Goal: Find specific page/section: Find specific page/section

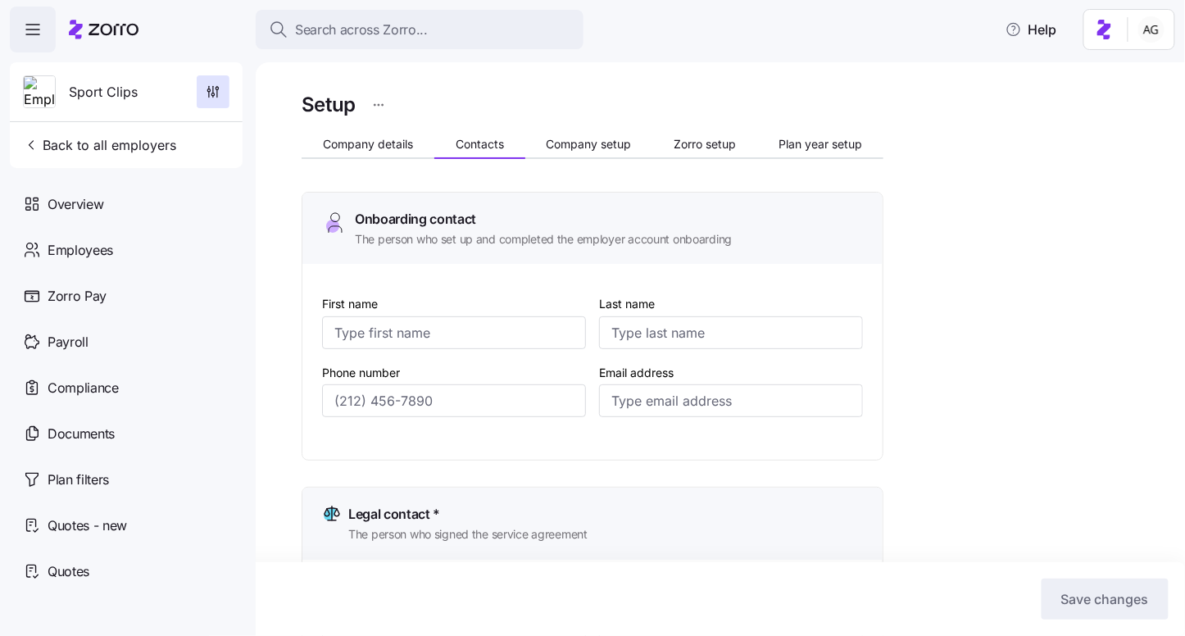
click at [466, 17] on button "Search across Zorro..." at bounding box center [420, 29] width 328 height 39
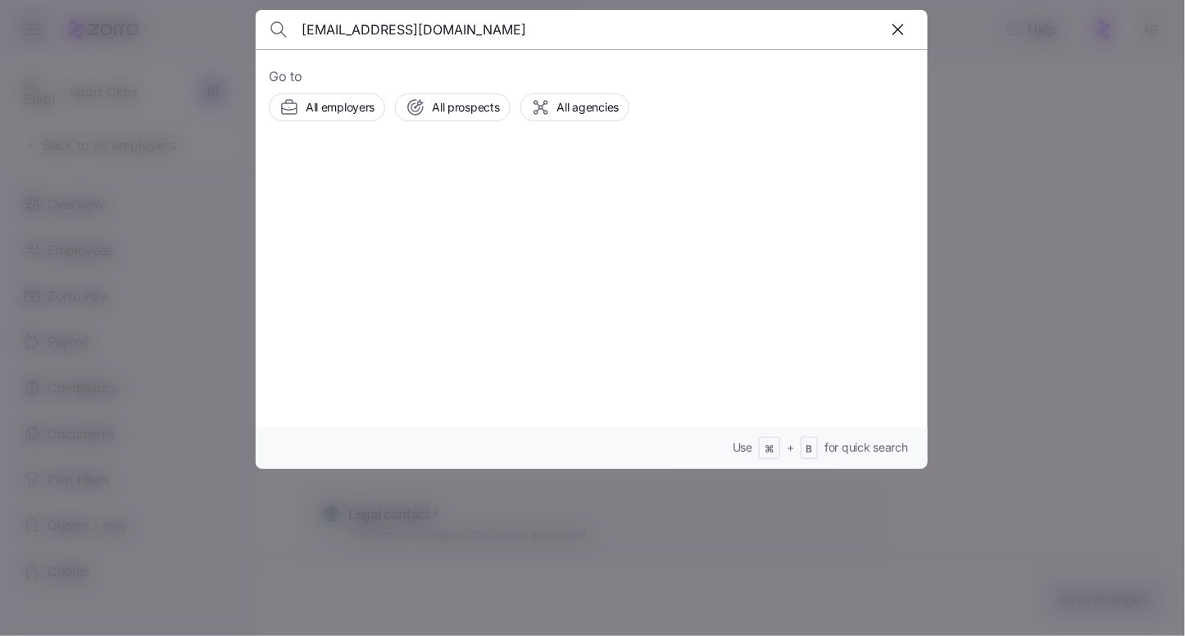
type input "[EMAIL_ADDRESS][DOMAIN_NAME]"
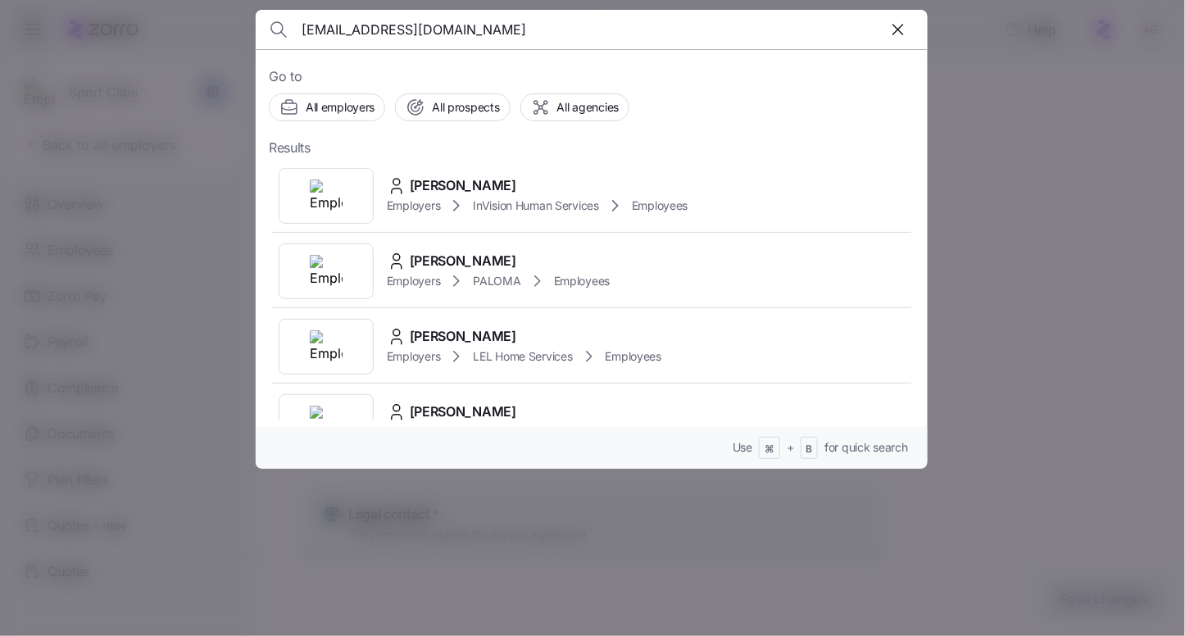
click at [516, 29] on input "[EMAIL_ADDRESS][DOMAIN_NAME]" at bounding box center [510, 29] width 419 height 39
click at [890, 27] on icon "button" at bounding box center [898, 30] width 20 height 20
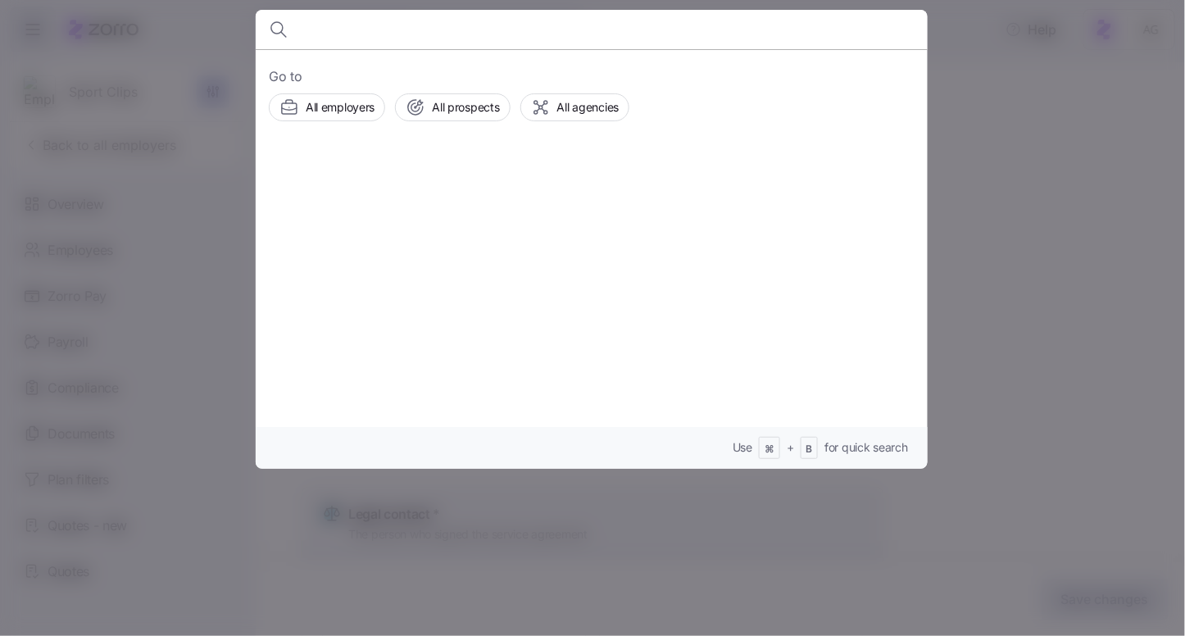
click at [946, 80] on div at bounding box center [592, 318] width 1185 height 636
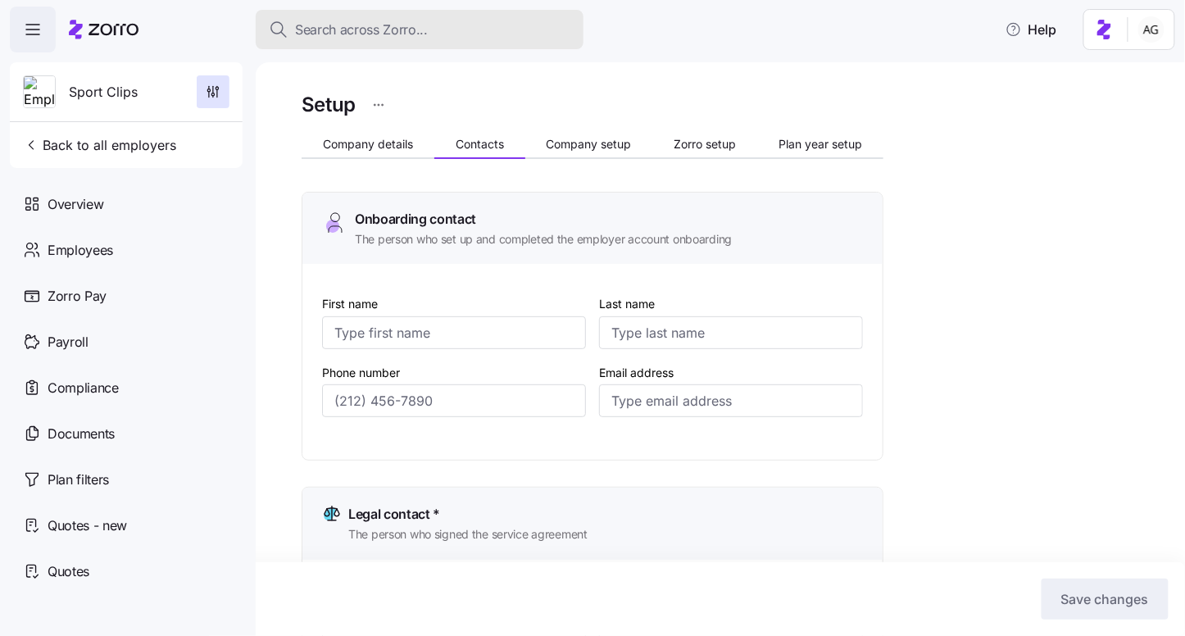
click at [414, 35] on span "Search across Zorro..." at bounding box center [361, 30] width 133 height 20
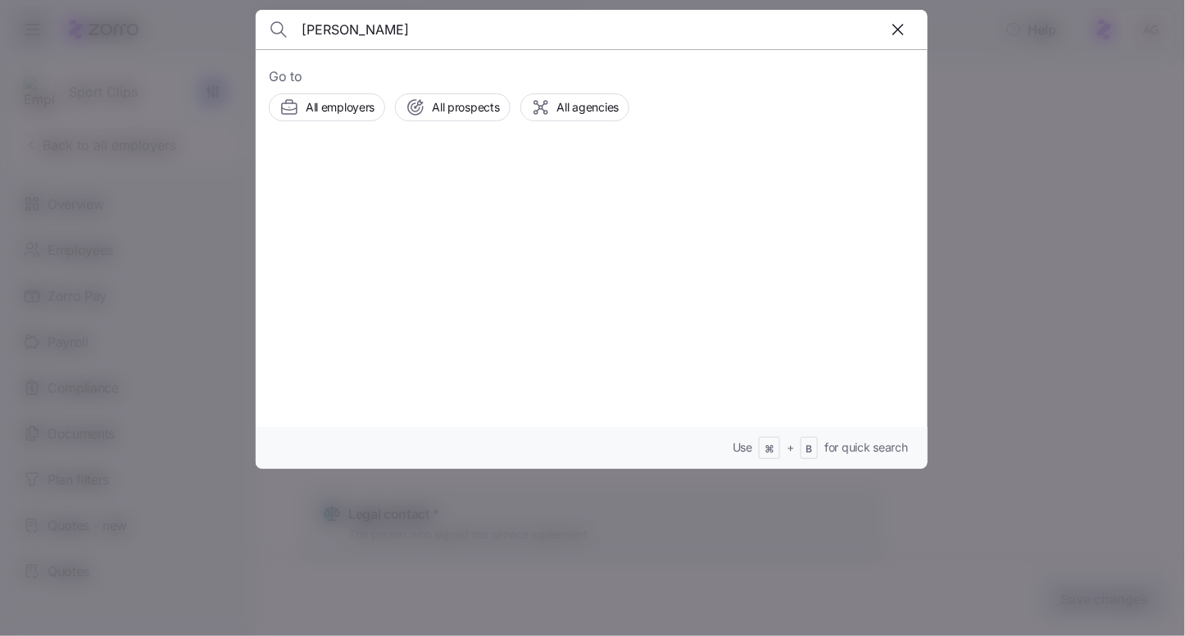
type input "[PERSON_NAME]"
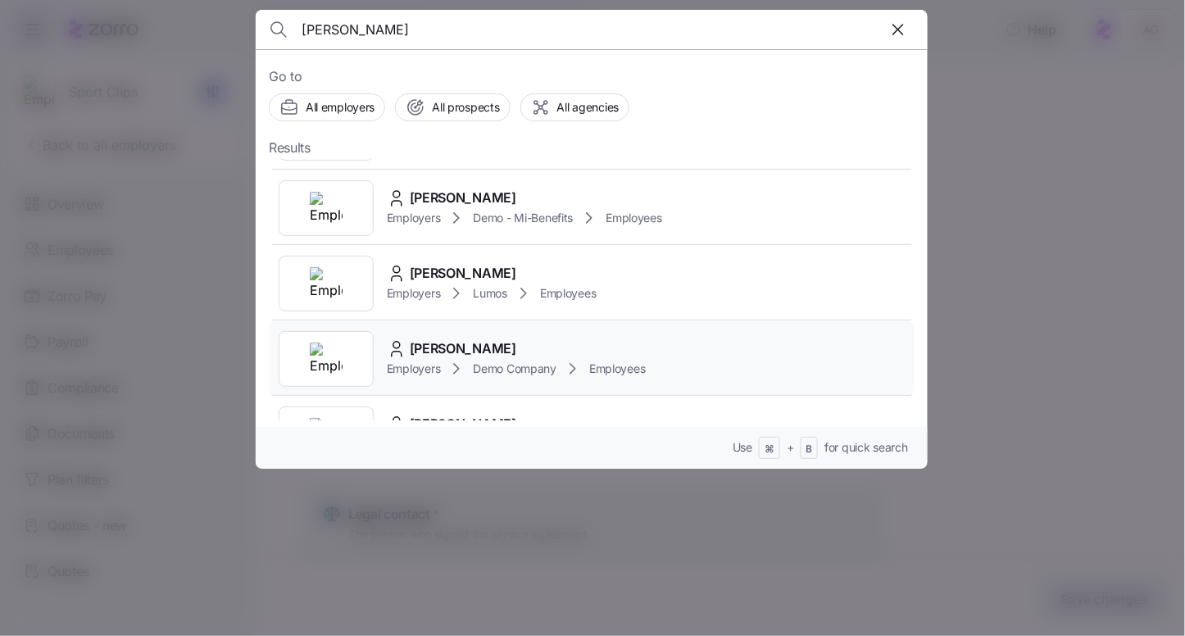
scroll to position [297, 0]
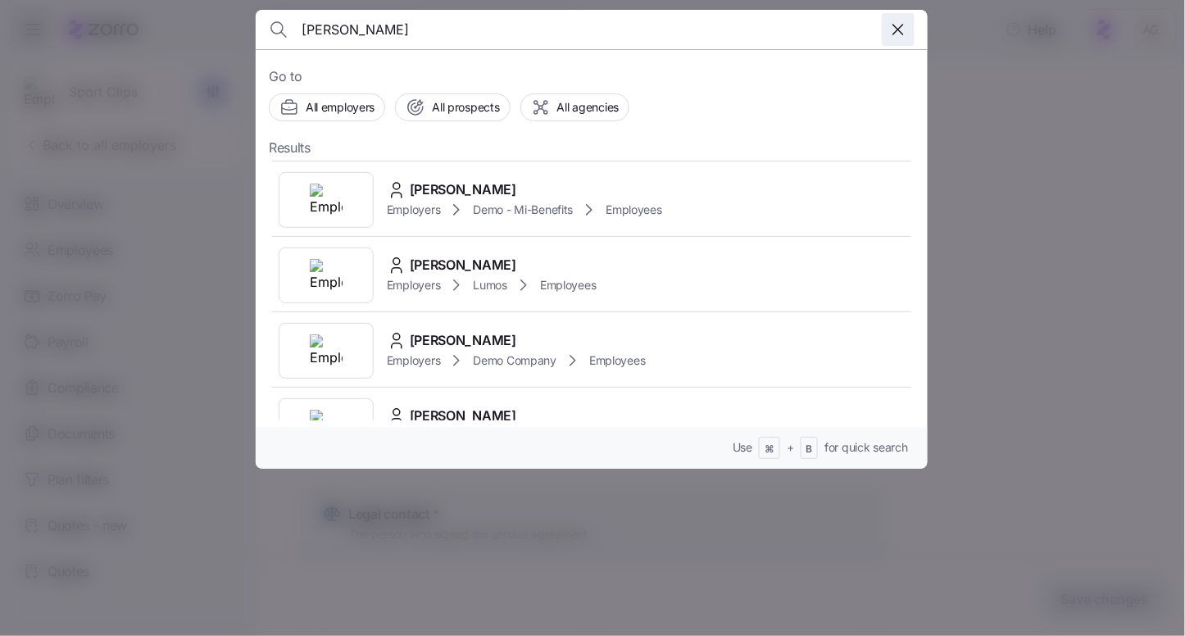
click at [901, 29] on icon "button" at bounding box center [898, 30] width 20 height 20
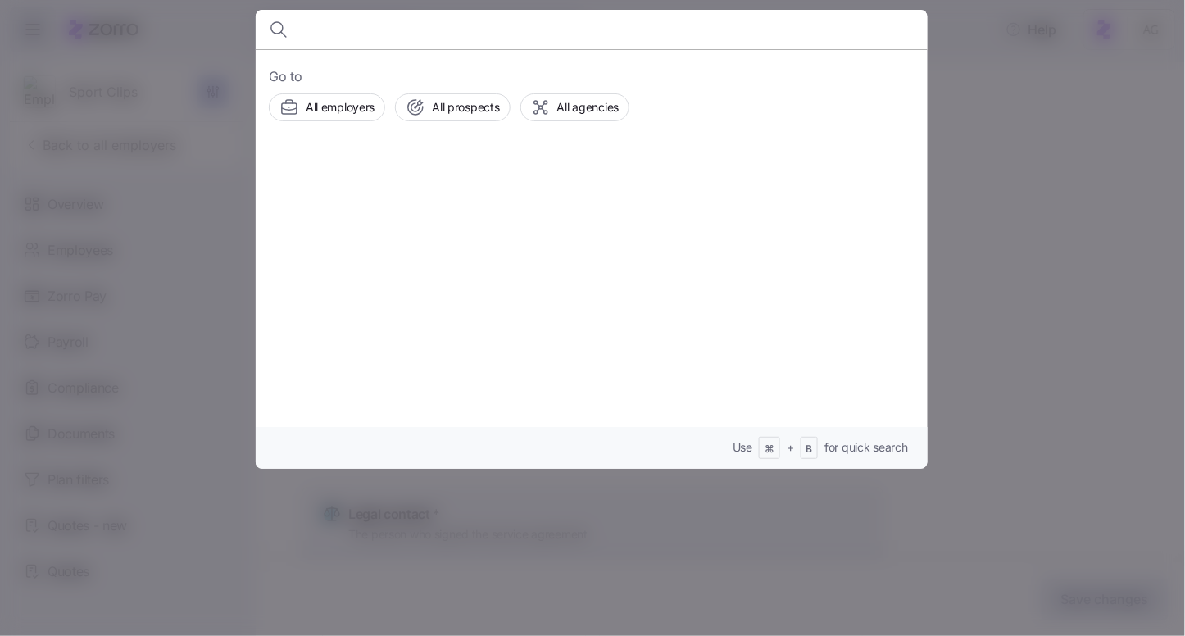
click at [986, 135] on div at bounding box center [592, 318] width 1185 height 636
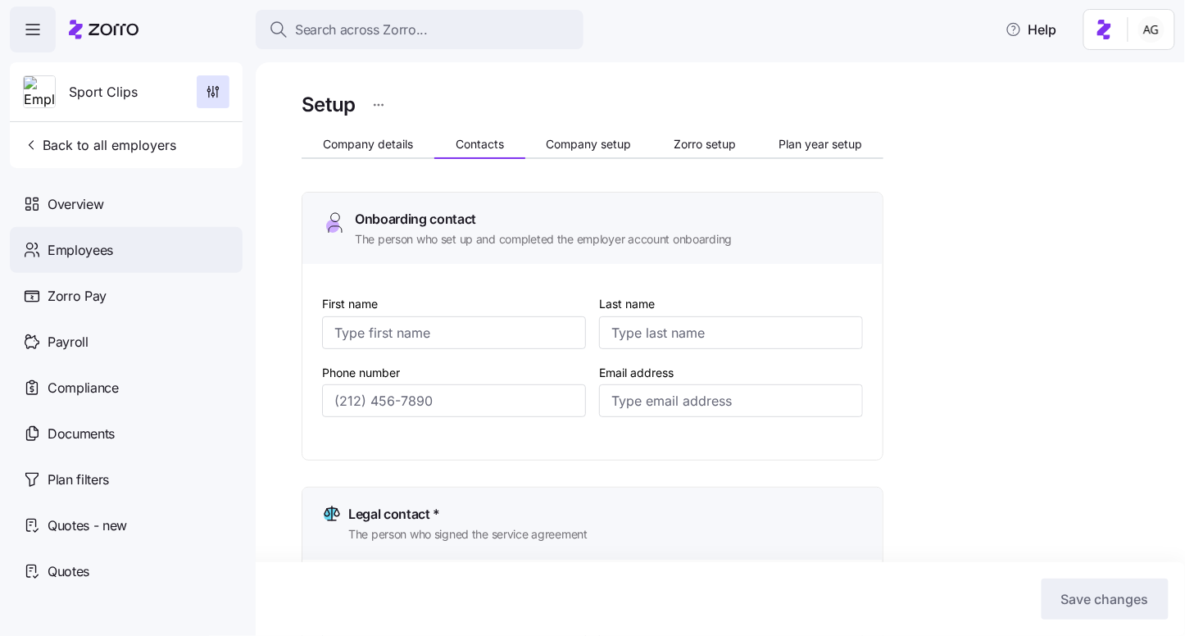
click at [101, 244] on span "Employees" at bounding box center [81, 250] width 66 height 20
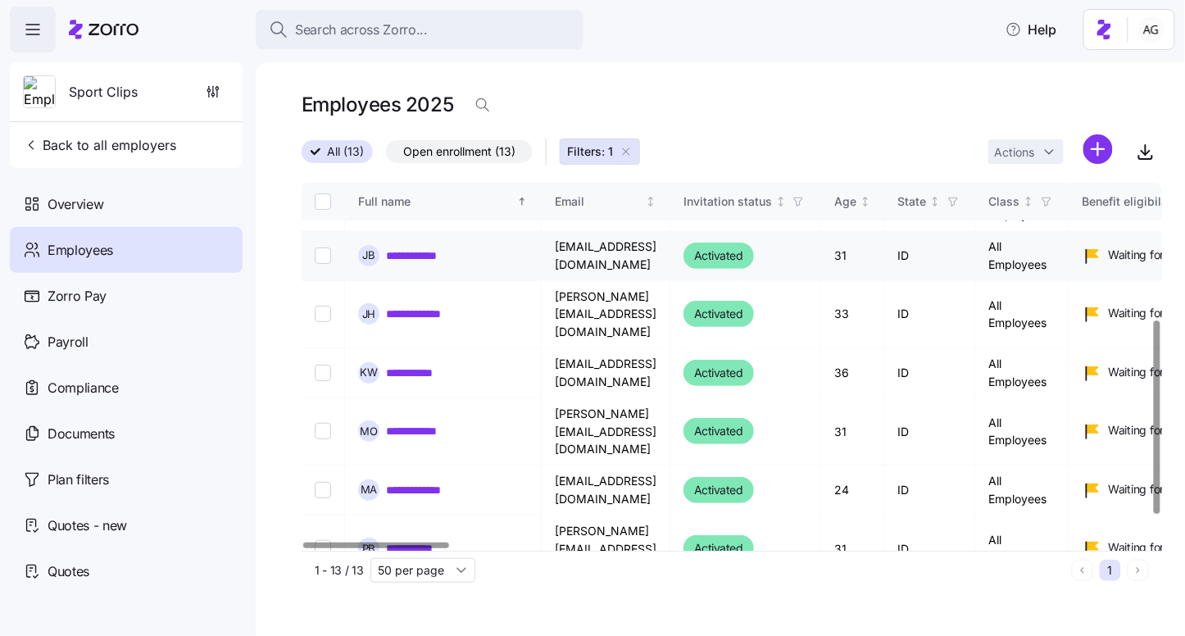
scroll to position [307, 0]
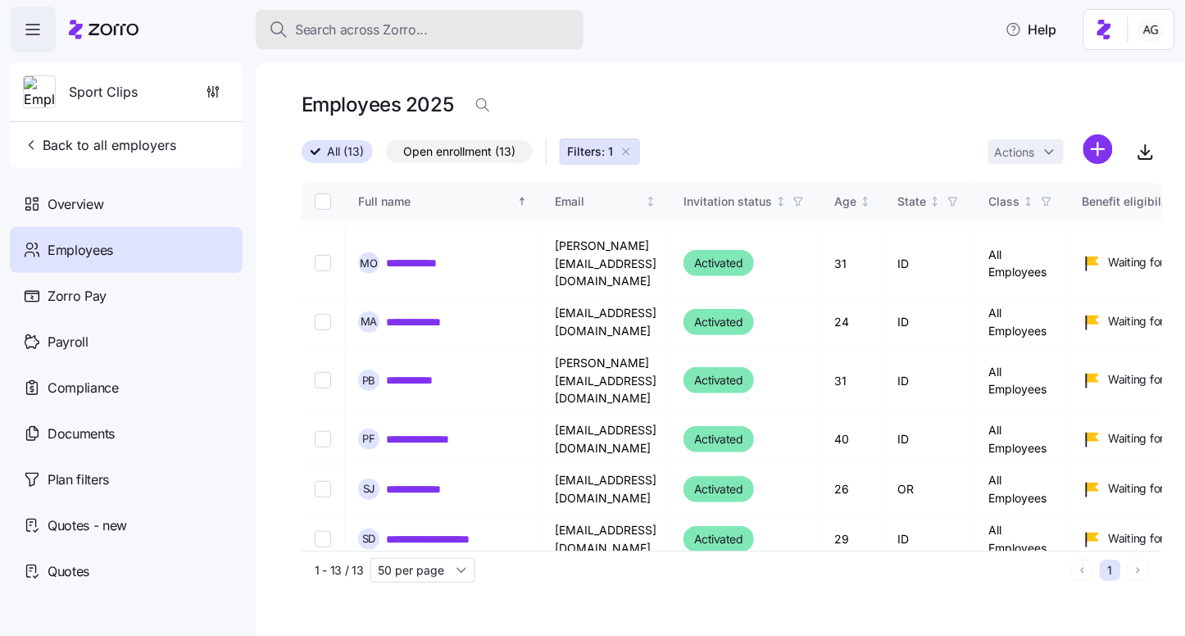
click at [437, 34] on div "Search across Zorro..." at bounding box center [419, 30] width 301 height 20
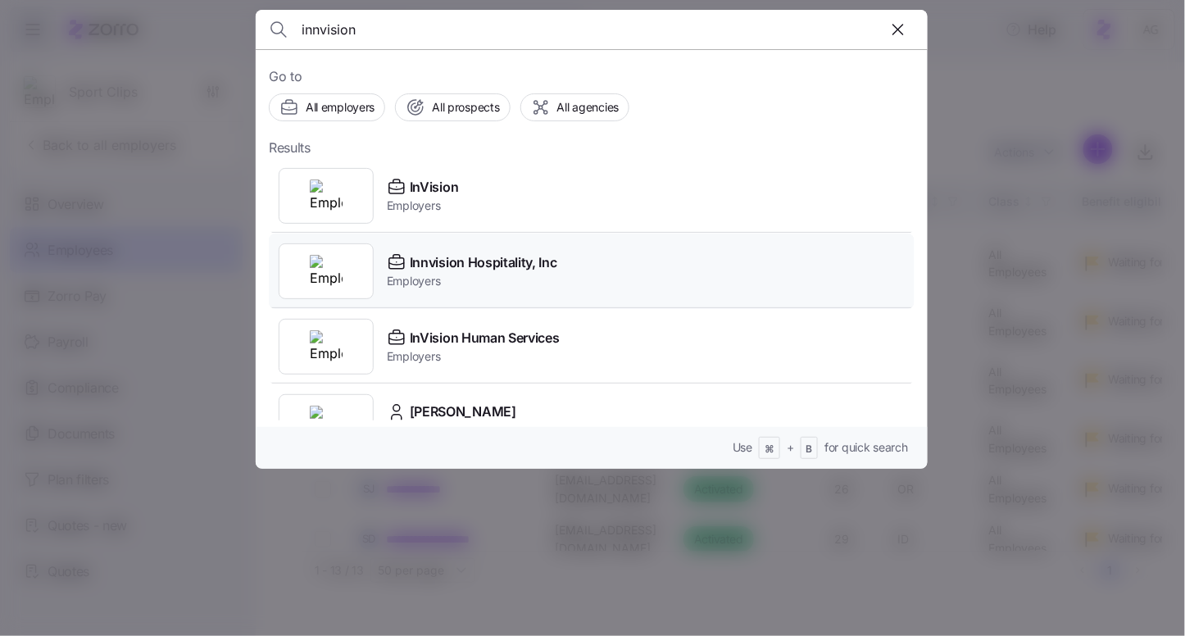
type input "innvision"
click at [420, 259] on span "Innvision Hospitality, Inc" at bounding box center [483, 262] width 147 height 20
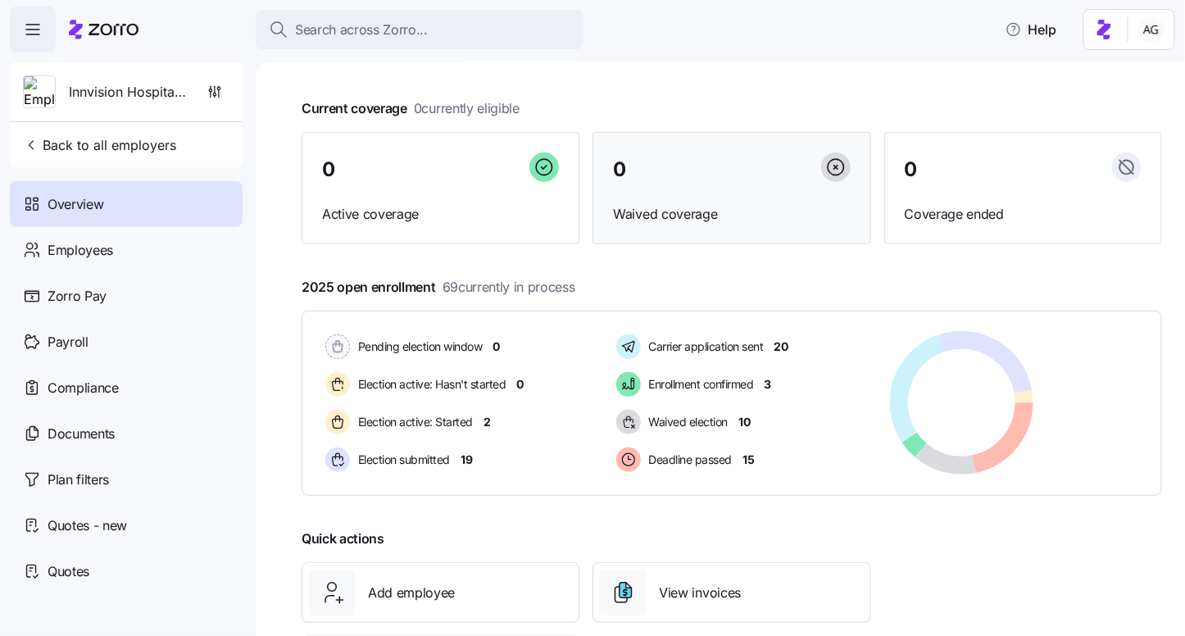
scroll to position [71, 0]
